Goal: Complete application form

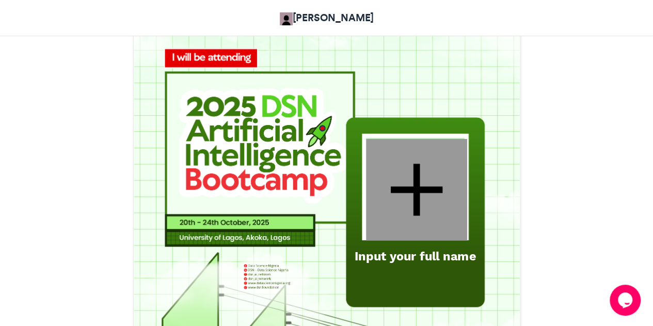
scroll to position [413, 0]
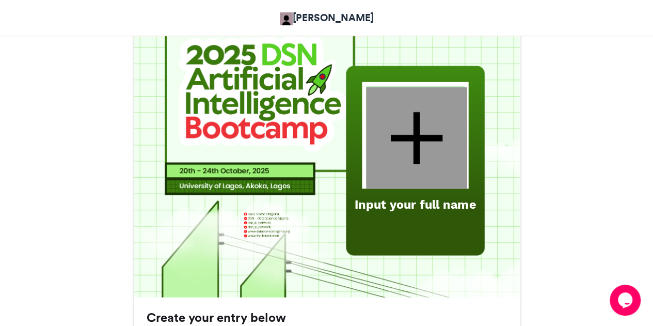
click at [321, 128] on div at bounding box center [416, 138] width 101 height 102
click at [321, 128] on div "Input your full name" at bounding box center [415, 204] width 134 height 17
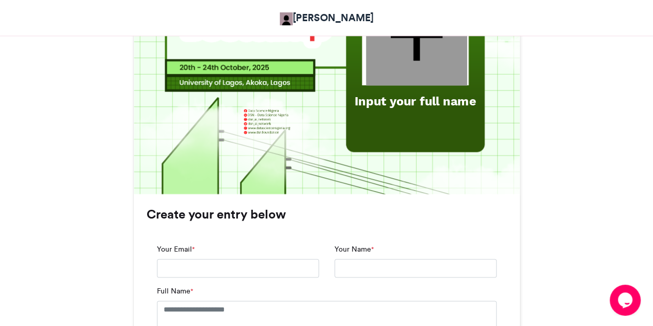
scroll to position [568, 0]
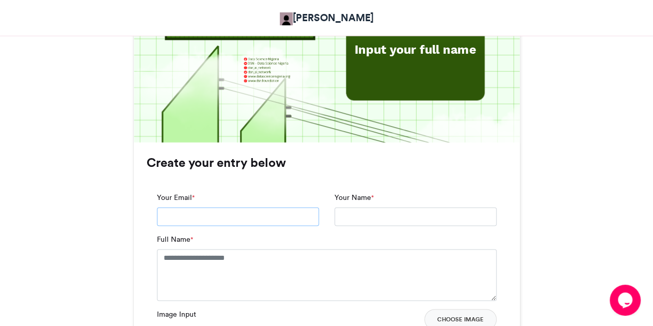
click at [228, 128] on input "Your Email *" at bounding box center [238, 216] width 162 height 19
type input "**********"
type textarea "**********"
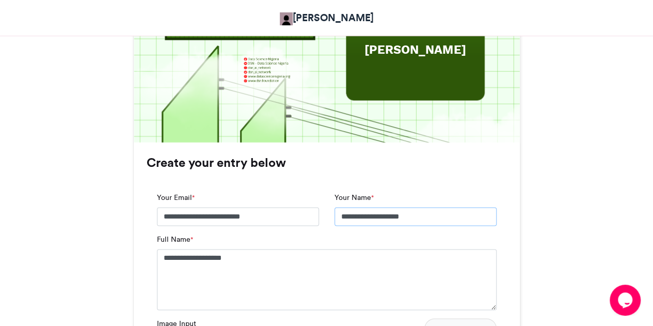
drag, startPoint x: 434, startPoint y: 215, endPoint x: 328, endPoint y: 218, distance: 106.3
click at [321, 128] on div "**********" at bounding box center [415, 213] width 177 height 42
click at [321, 128] on textarea "**********" at bounding box center [327, 279] width 340 height 61
click at [321, 128] on div "**********" at bounding box center [327, 327] width 386 height 369
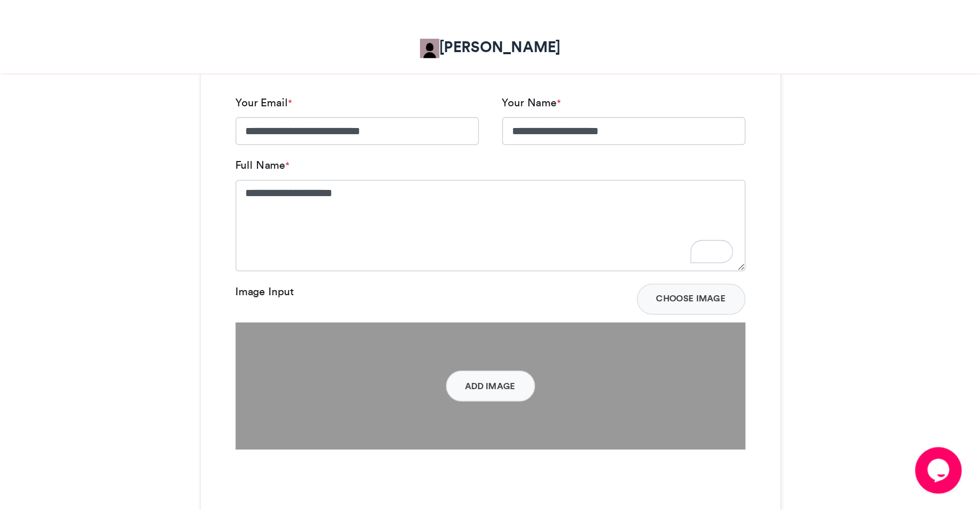
scroll to position [722, 0]
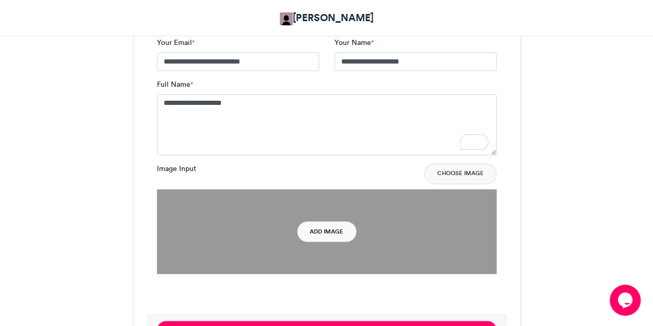
click at [321, 128] on button "Add Image" at bounding box center [326, 231] width 59 height 21
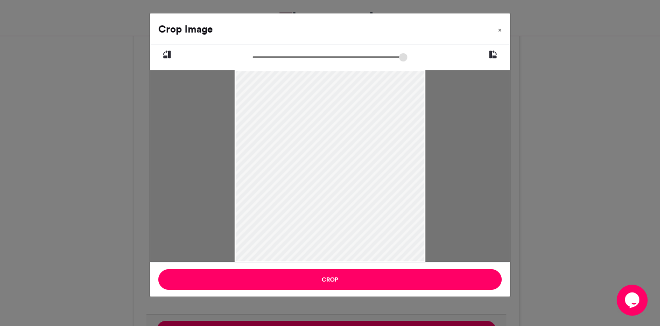
drag, startPoint x: 346, startPoint y: 123, endPoint x: 356, endPoint y: 213, distance: 90.9
click at [321, 128] on div at bounding box center [330, 203] width 191 height 267
drag, startPoint x: 256, startPoint y: 56, endPoint x: 273, endPoint y: 59, distance: 17.8
click at [273, 59] on input "zoom" at bounding box center [330, 57] width 155 height 10
drag, startPoint x: 308, startPoint y: 114, endPoint x: 328, endPoint y: 182, distance: 71.0
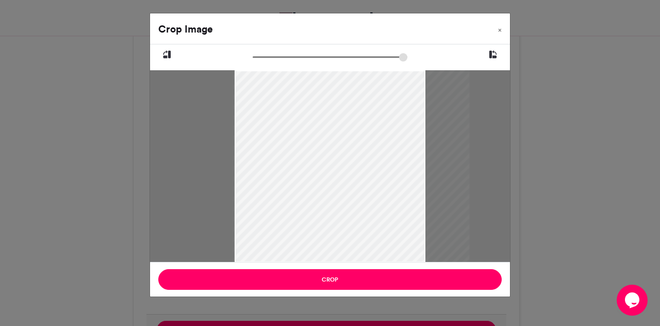
click at [321, 128] on div at bounding box center [351, 235] width 237 height 331
drag, startPoint x: 270, startPoint y: 56, endPoint x: 286, endPoint y: 61, distance: 16.3
type input "*****"
click at [286, 61] on input "zoom" at bounding box center [330, 57] width 155 height 10
drag, startPoint x: 292, startPoint y: 140, endPoint x: 282, endPoint y: 159, distance: 21.7
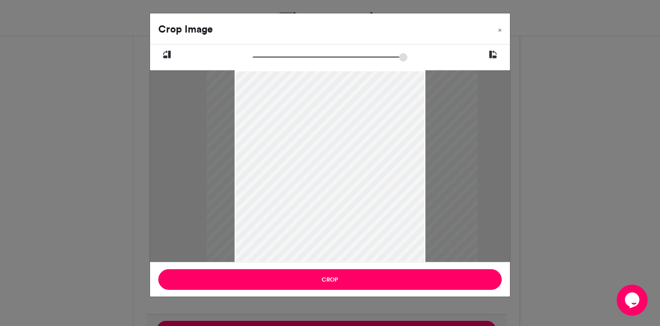
click at [282, 128] on div at bounding box center [342, 258] width 271 height 379
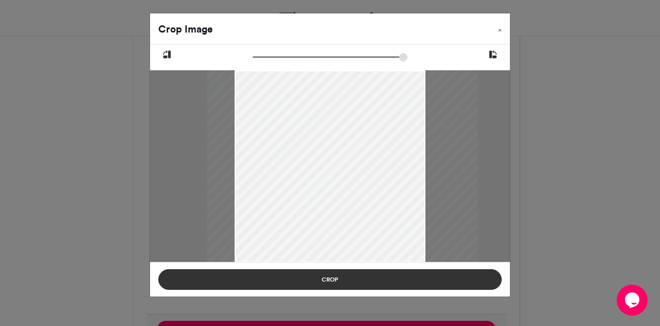
click at [321, 128] on button "Crop" at bounding box center [330, 279] width 344 height 21
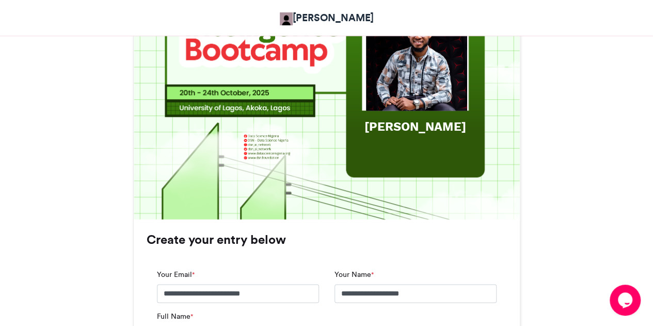
scroll to position [516, 0]
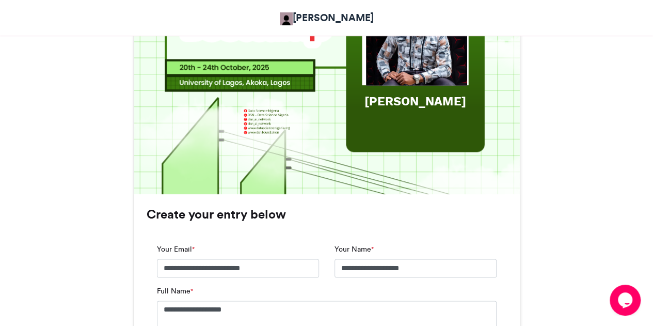
click at [321, 91] on img at bounding box center [327, 1] width 386 height 386
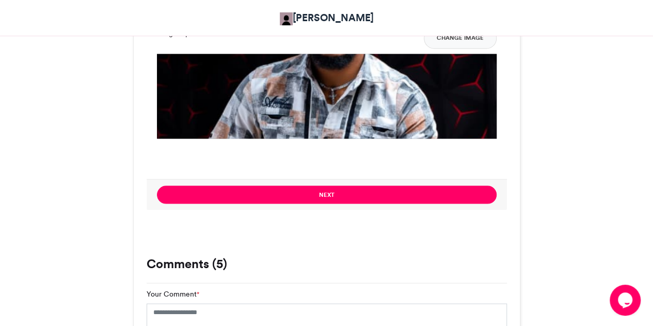
scroll to position [877, 0]
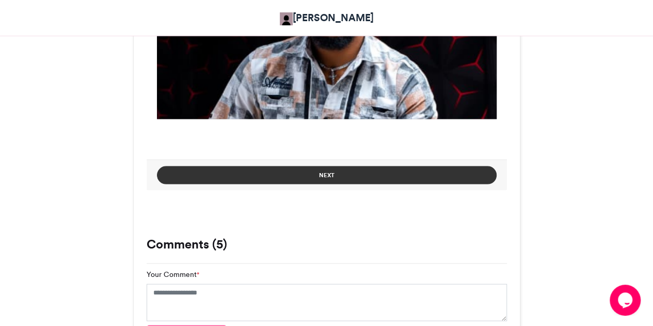
click at [321, 128] on button "Next" at bounding box center [327, 175] width 340 height 18
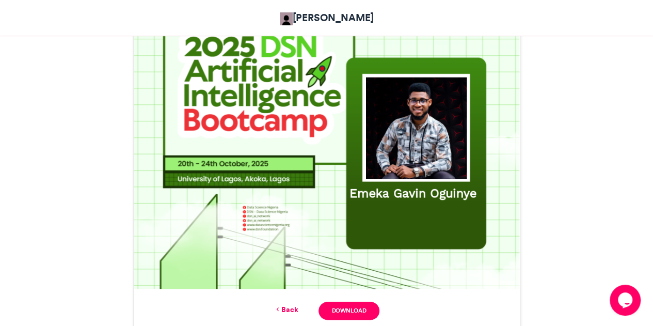
scroll to position [471, 0]
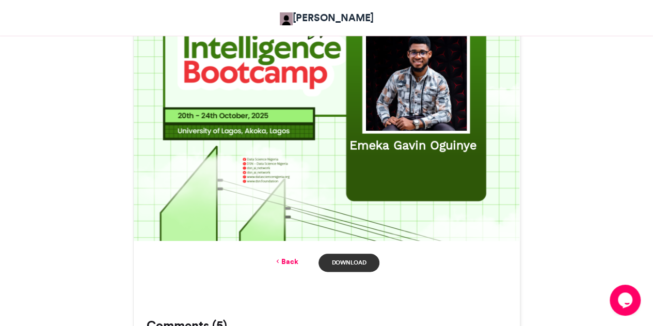
click at [321, 128] on link "Download" at bounding box center [348, 262] width 60 height 18
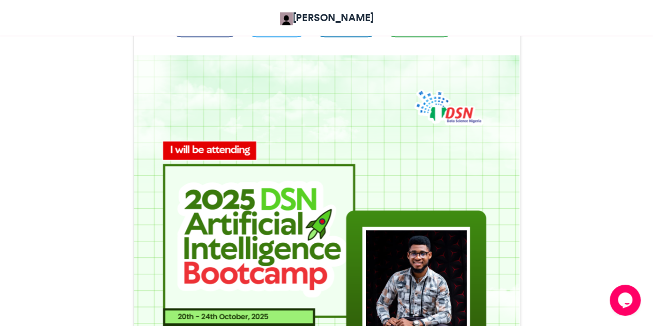
scroll to position [180, 0]
